Goal: Task Accomplishment & Management: Use online tool/utility

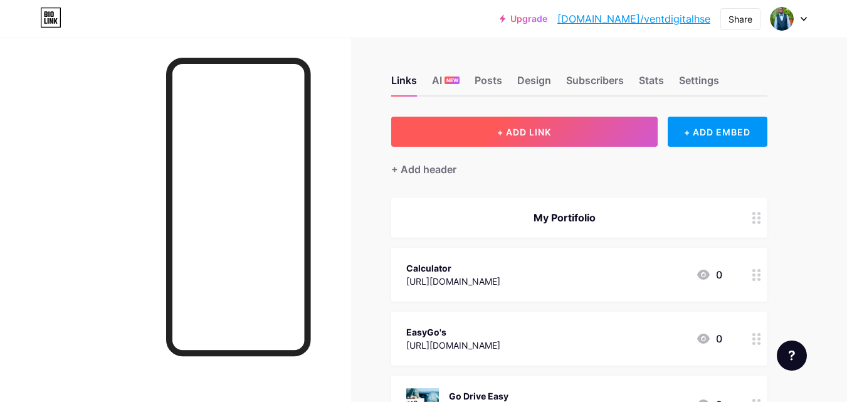
click at [534, 128] on span "+ ADD LINK" at bounding box center [524, 132] width 54 height 11
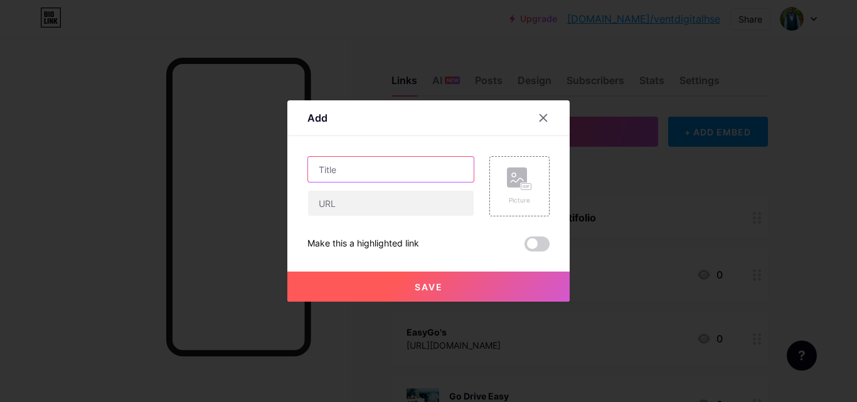
click at [373, 174] on input "text" at bounding box center [391, 169] width 166 height 25
type input "c"
type input "Campaign Tool"
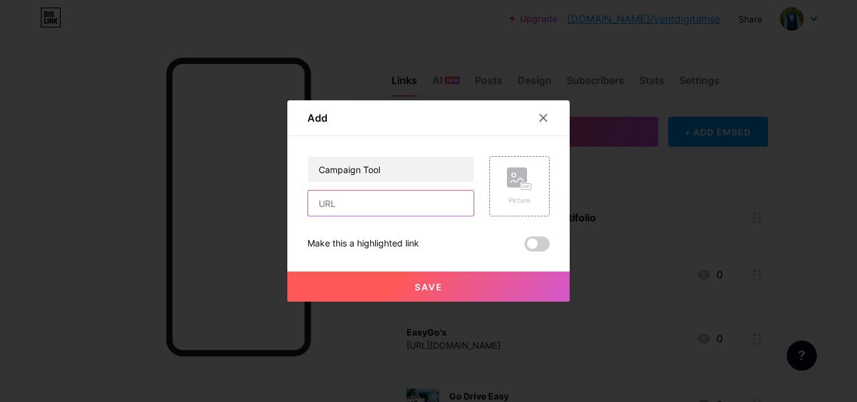
click at [387, 200] on input "text" at bounding box center [391, 203] width 166 height 25
paste input "[URL][DOMAIN_NAME]"
type input "[URL][DOMAIN_NAME]"
click at [469, 285] on button "Save" at bounding box center [428, 287] width 282 height 30
